Goal: Task Accomplishment & Management: Use online tool/utility

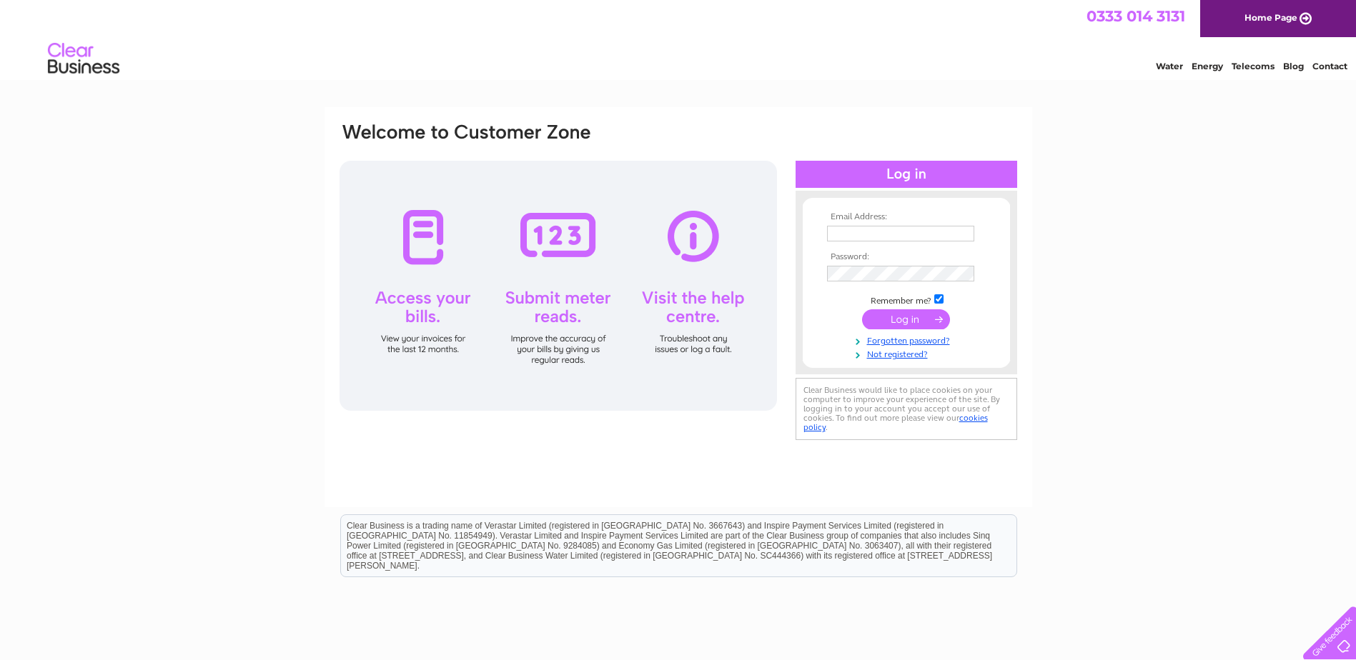
type input "[PERSON_NAME][EMAIL_ADDRESS][DOMAIN_NAME]"
click at [906, 316] on input "submit" at bounding box center [906, 319] width 88 height 20
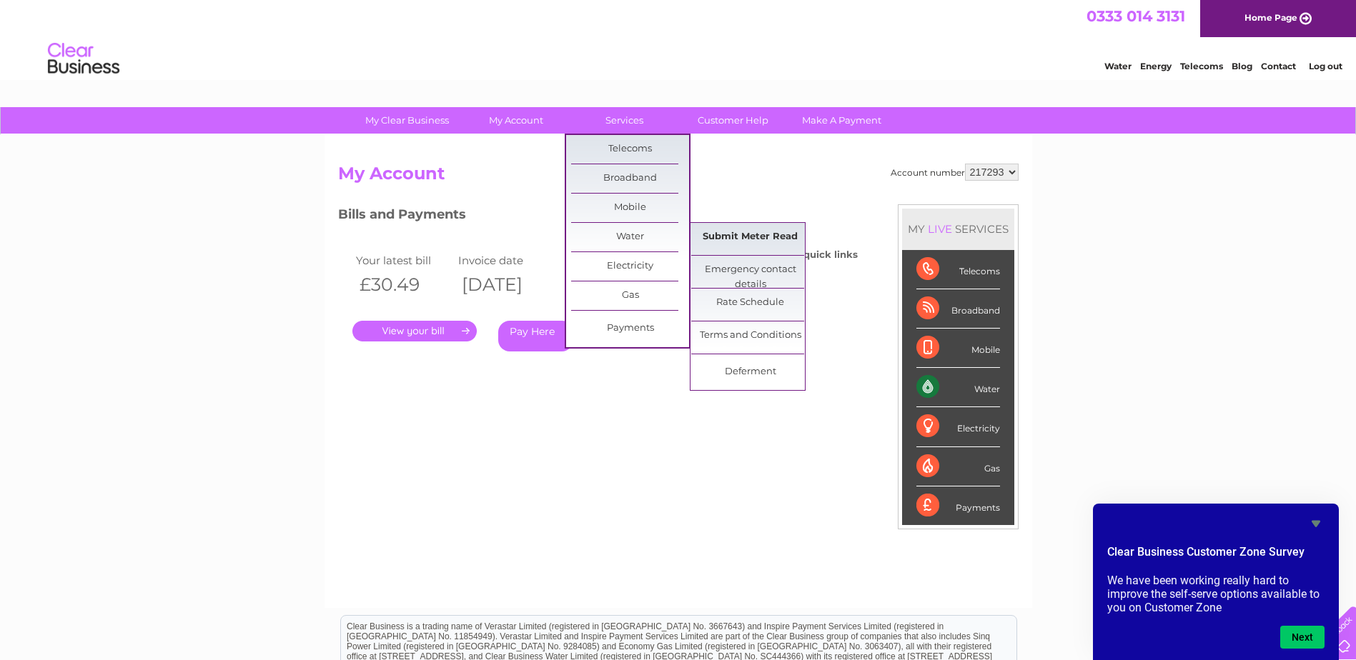
click at [718, 232] on link "Submit Meter Read" at bounding box center [750, 237] width 118 height 29
click at [739, 236] on link "Submit Meter Read" at bounding box center [750, 237] width 118 height 29
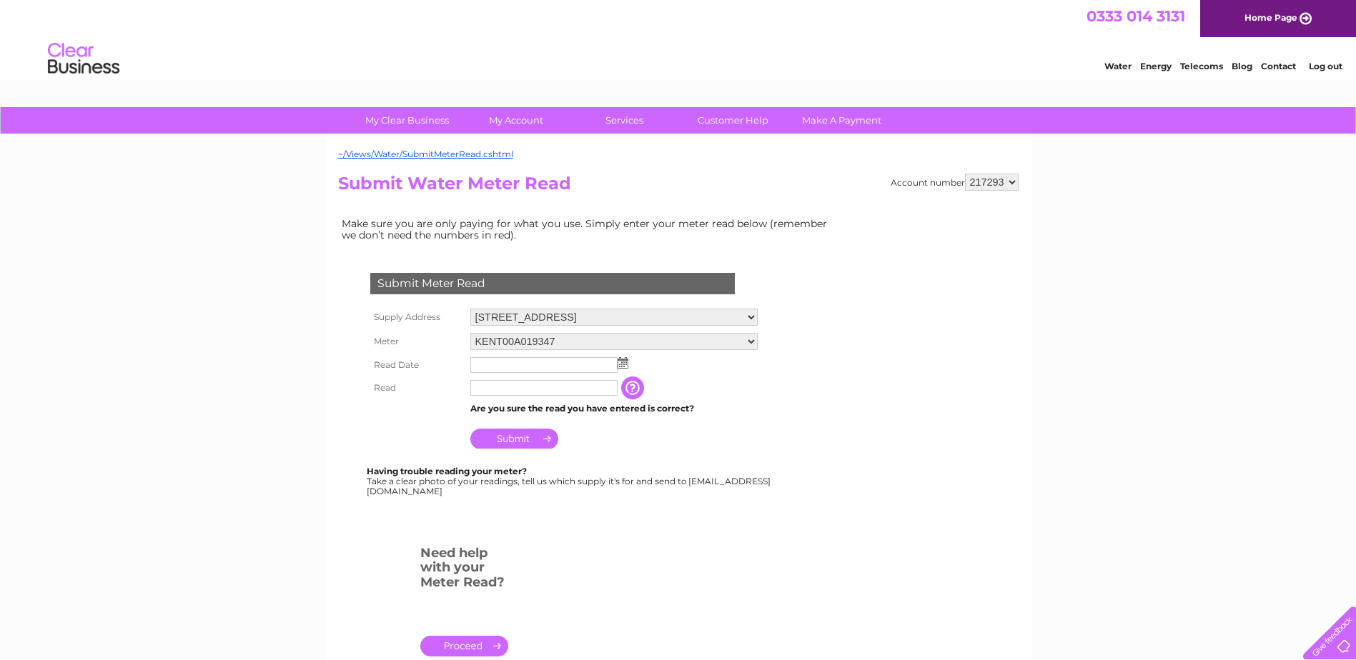
click at [497, 366] on input "text" at bounding box center [543, 365] width 147 height 16
click at [625, 364] on img at bounding box center [623, 362] width 11 height 11
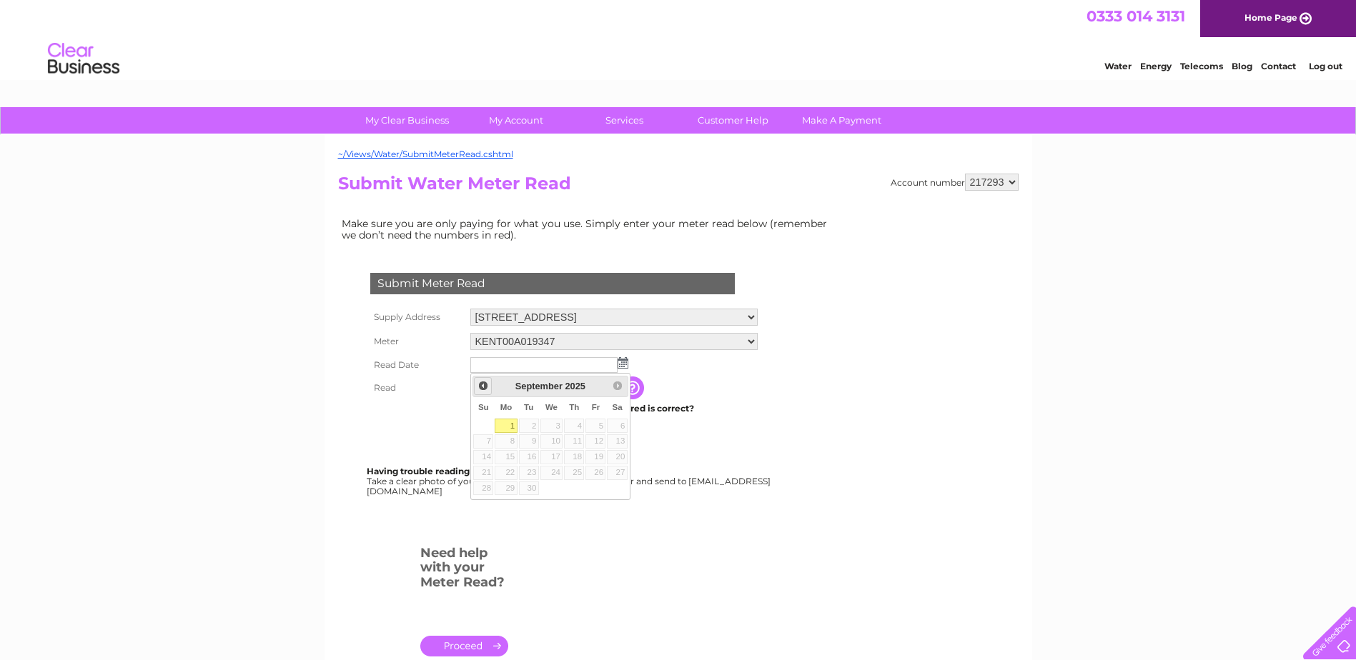
click at [482, 386] on span "Prev" at bounding box center [482, 385] width 11 height 11
click at [594, 487] on link "29" at bounding box center [595, 489] width 20 height 14
type input "2025/08/29"
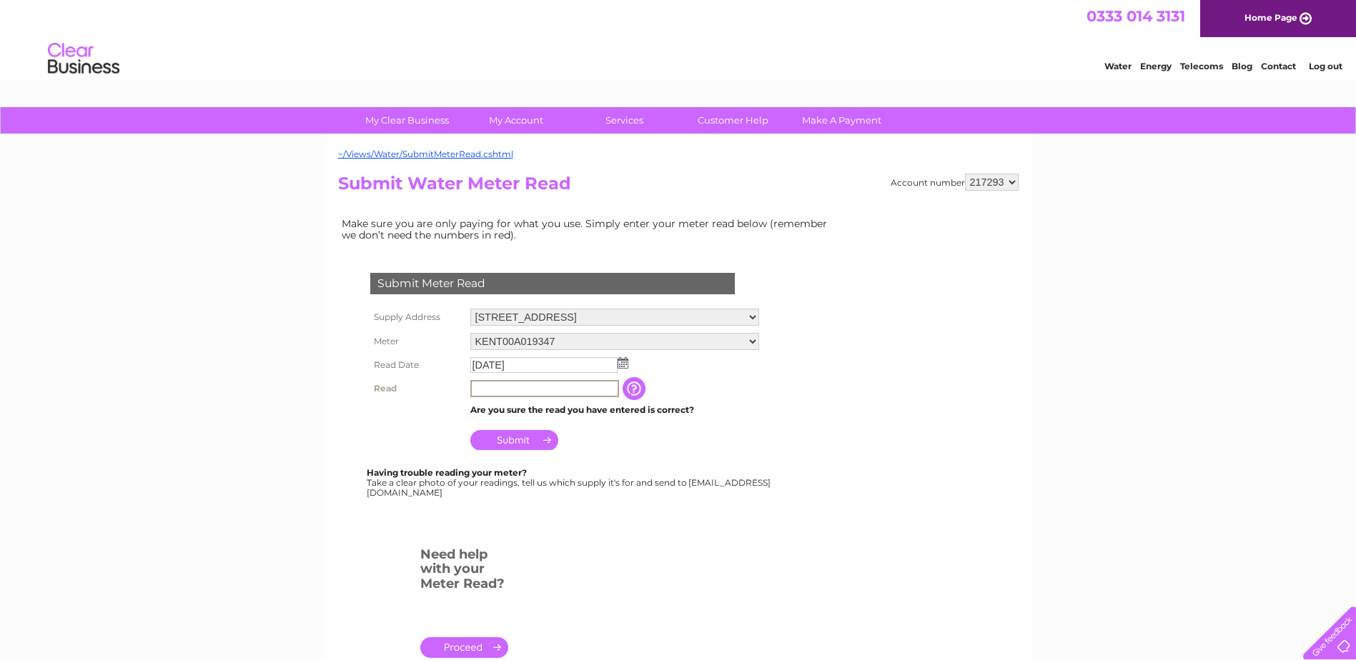
click at [492, 387] on input "text" at bounding box center [544, 388] width 149 height 17
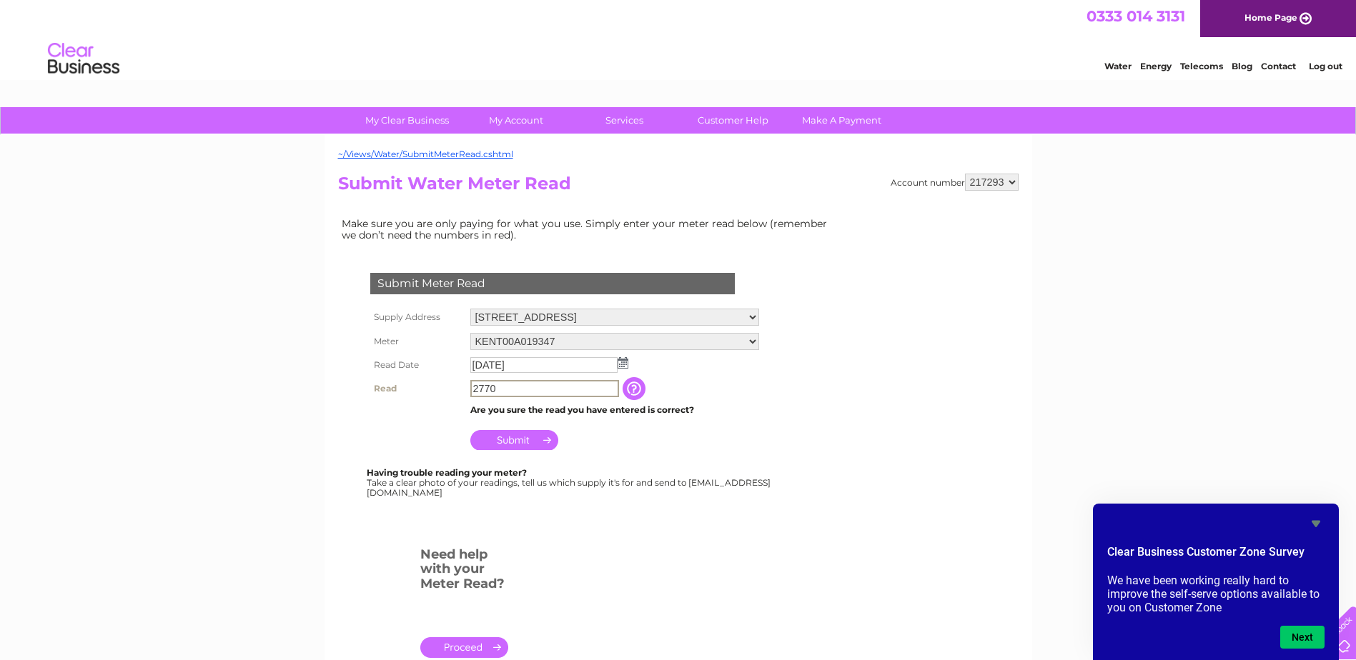
type input "2770"
click at [526, 439] on input "Submit" at bounding box center [514, 439] width 88 height 20
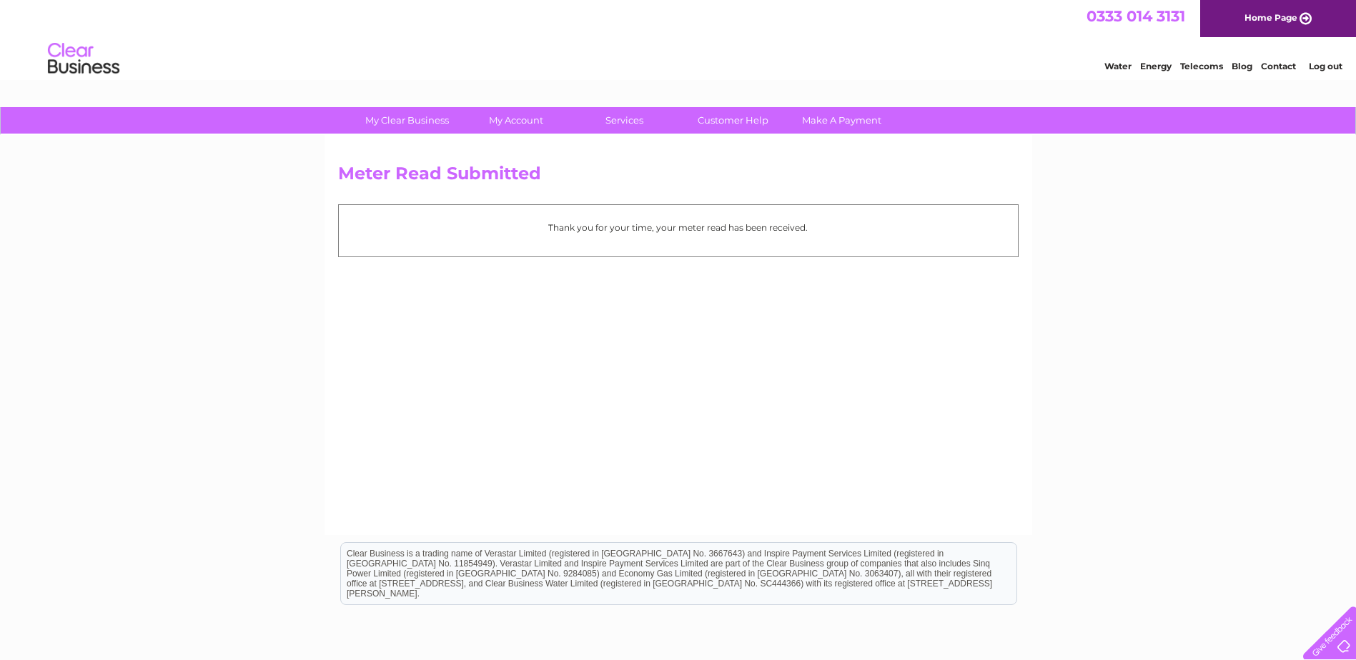
click at [1318, 64] on link "Log out" at bounding box center [1326, 66] width 34 height 11
